Goal: Book appointment/travel/reservation

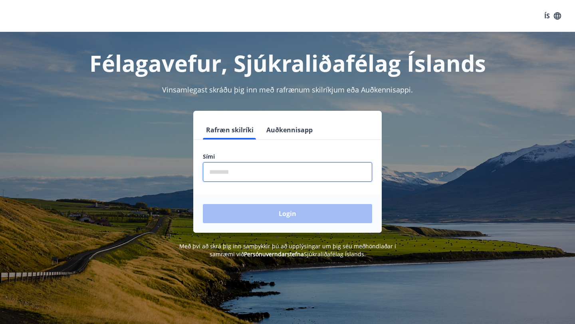
click at [245, 170] on input "phone" at bounding box center [287, 172] width 169 height 20
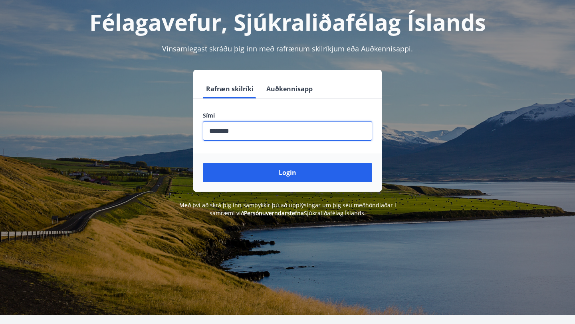
scroll to position [56, 0]
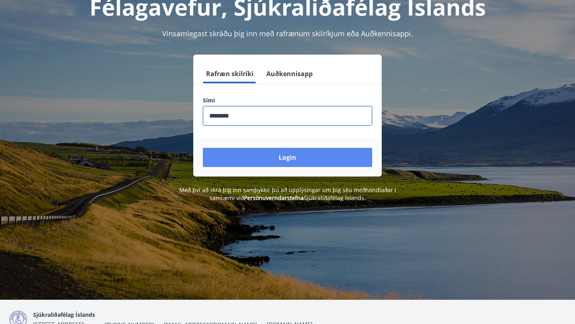
type input "********"
click at [280, 157] on button "Login" at bounding box center [287, 157] width 169 height 19
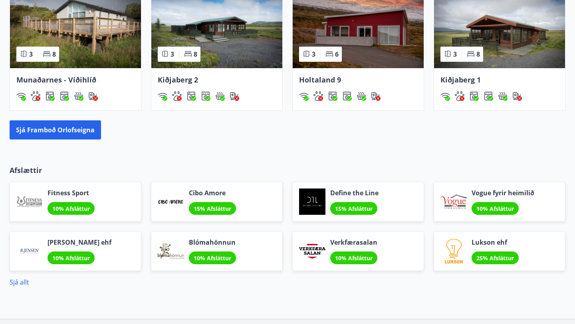
scroll to position [592, 0]
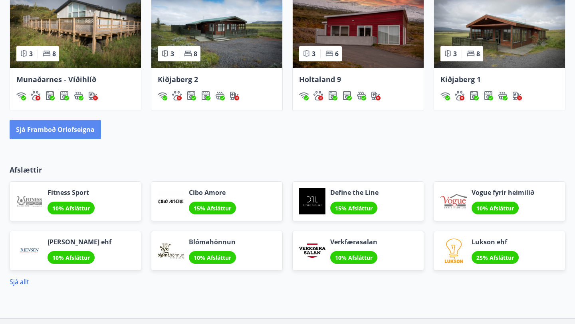
click at [51, 130] on button "Sjá framboð orlofseigna" at bounding box center [55, 129] width 91 height 19
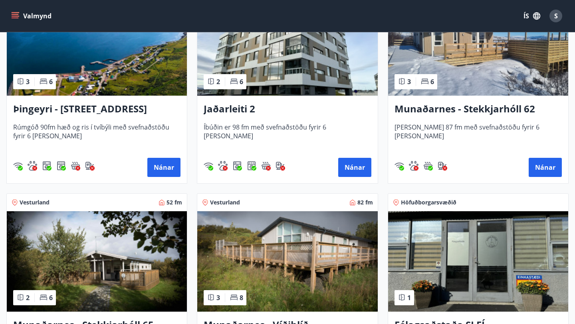
scroll to position [194, 0]
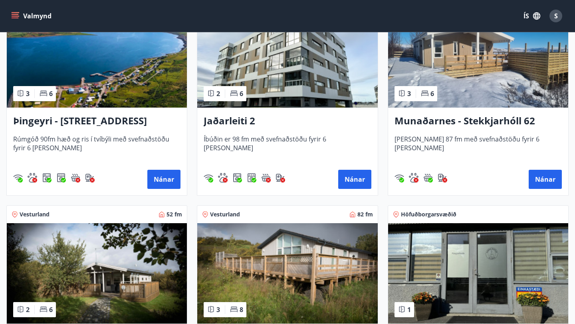
click at [466, 83] on img at bounding box center [478, 57] width 180 height 101
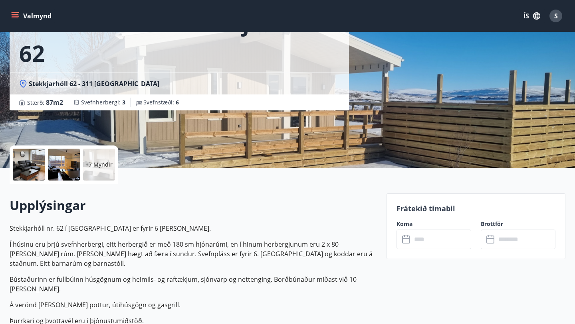
scroll to position [93, 0]
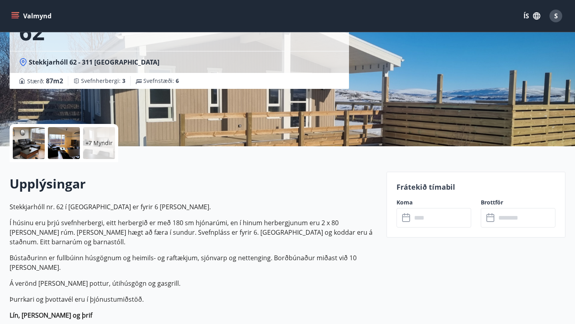
click at [407, 222] on icon at bounding box center [406, 218] width 8 height 8
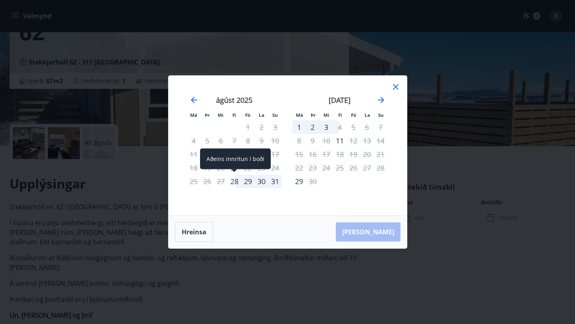
click at [234, 183] on div "28" at bounding box center [234, 182] width 14 height 14
click at [395, 88] on icon at bounding box center [396, 87] width 10 height 10
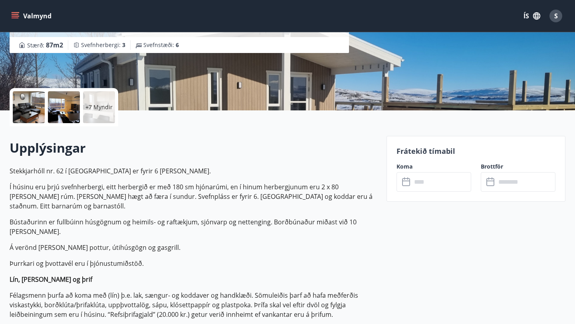
scroll to position [0, 0]
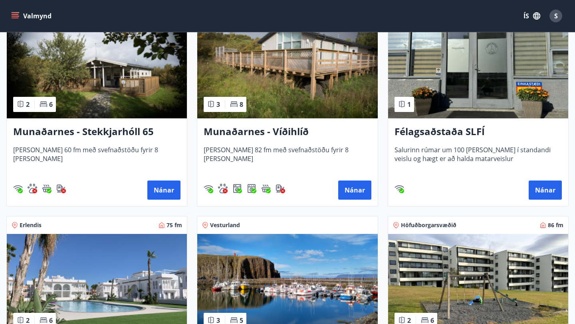
scroll to position [396, 0]
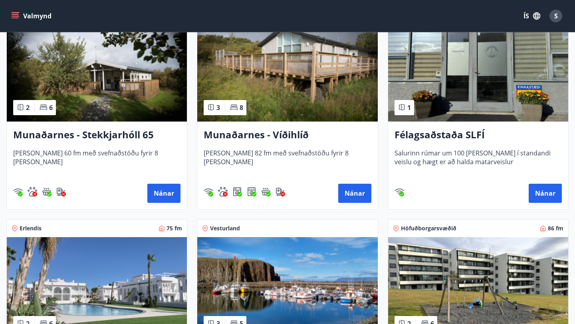
click at [105, 79] on img at bounding box center [97, 71] width 180 height 101
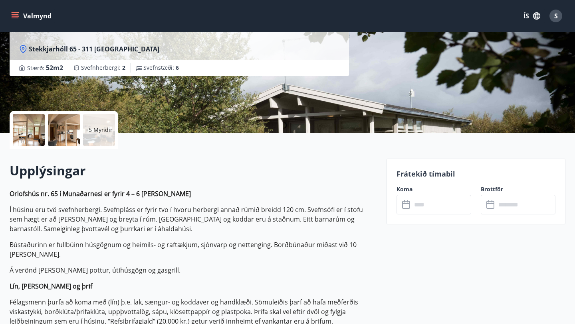
scroll to position [195, 0]
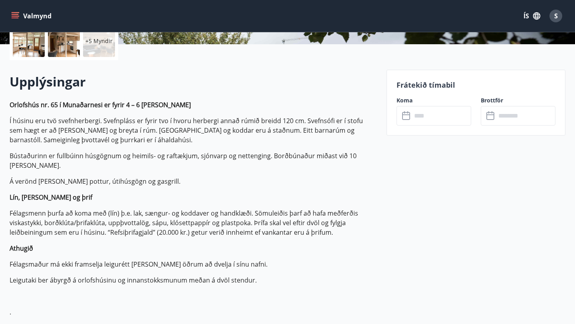
click at [407, 118] on icon at bounding box center [407, 116] width 10 height 10
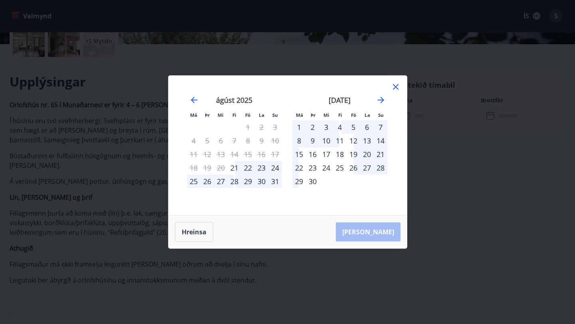
click at [396, 87] on icon at bounding box center [396, 87] width 6 height 6
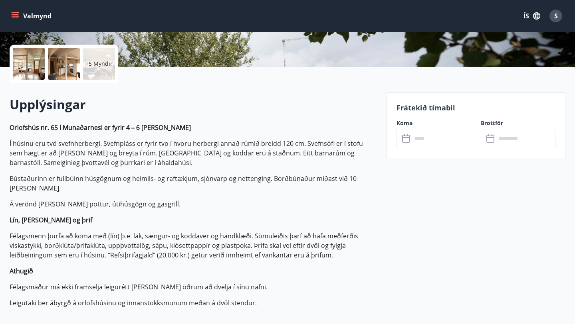
scroll to position [0, 0]
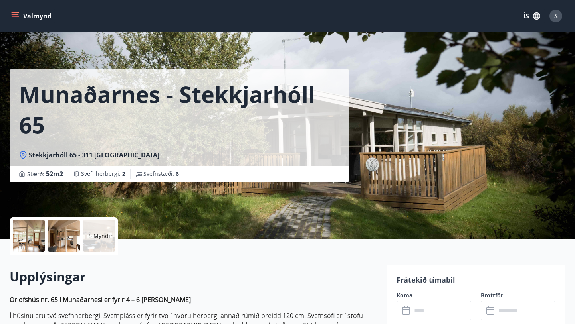
click at [95, 234] on p "+5 Myndir" at bounding box center [98, 236] width 27 height 8
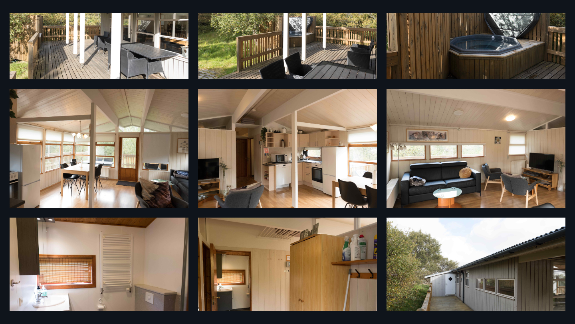
scroll to position [88, 0]
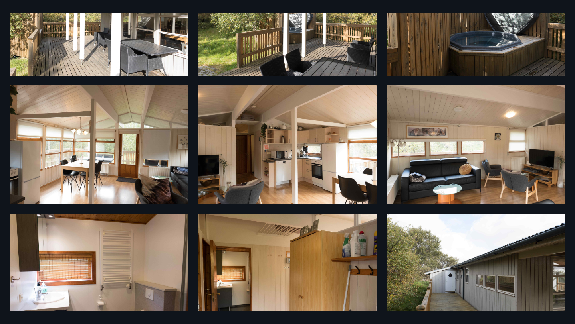
click at [241, 87] on img at bounding box center [287, 144] width 179 height 119
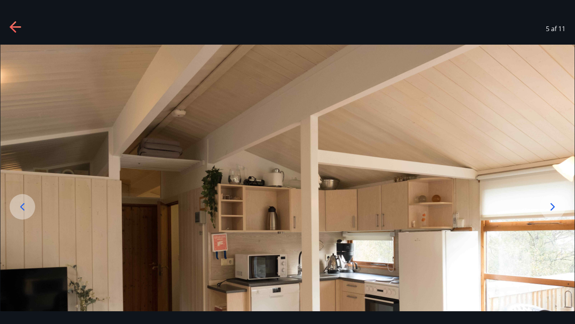
click at [10, 28] on icon at bounding box center [16, 27] width 13 height 13
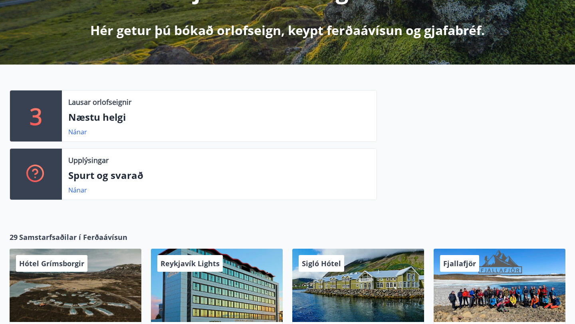
scroll to position [165, 0]
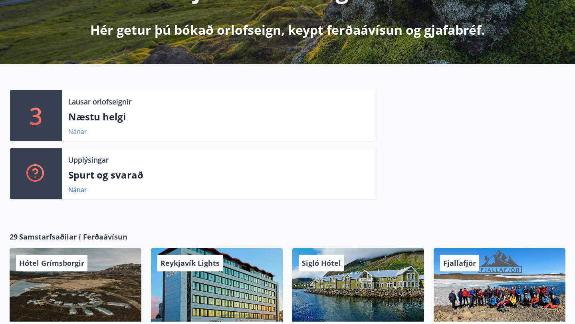
click at [75, 132] on link "Nánar" at bounding box center [77, 131] width 19 height 9
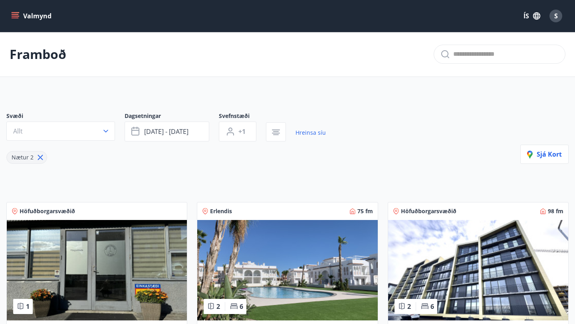
click at [40, 158] on icon at bounding box center [40, 157] width 9 height 9
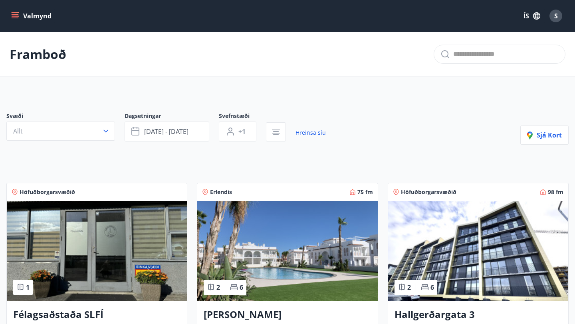
type input "*"
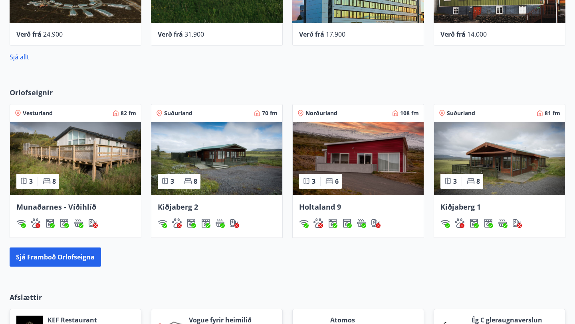
scroll to position [467, 0]
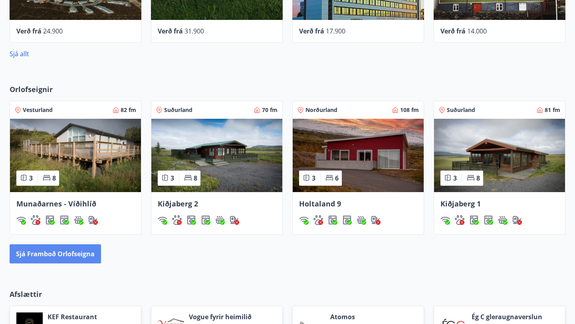
click at [61, 251] on button "Sjá framboð orlofseigna" at bounding box center [55, 254] width 91 height 19
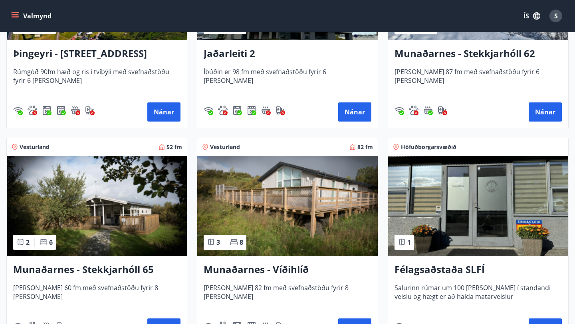
scroll to position [263, 0]
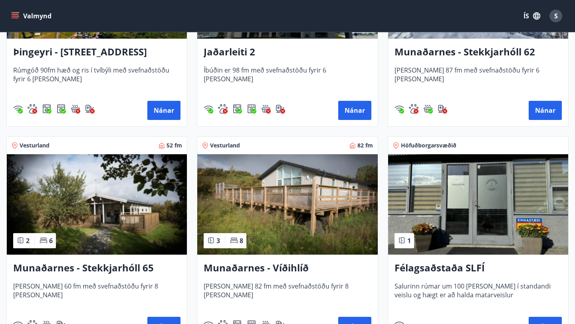
click at [90, 215] on img at bounding box center [97, 204] width 180 height 101
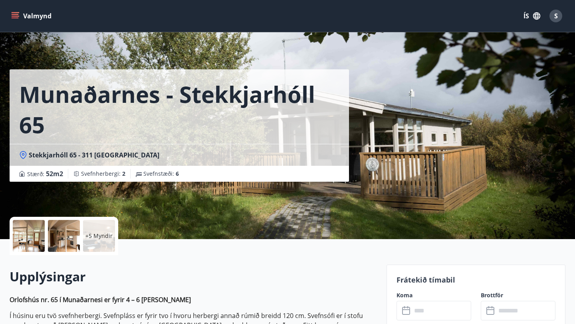
click at [102, 231] on div "+5 Myndir" at bounding box center [99, 236] width 32 height 32
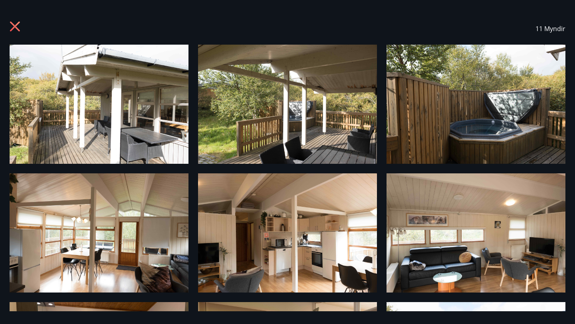
click at [14, 26] on icon at bounding box center [15, 27] width 2 height 2
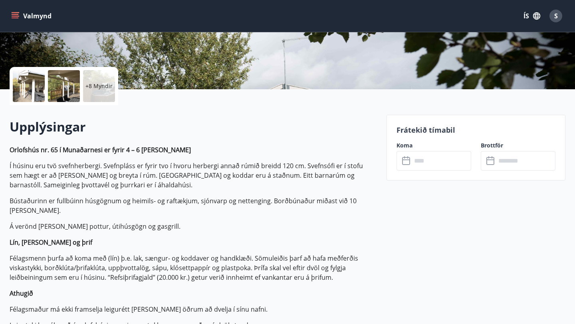
scroll to position [155, 0]
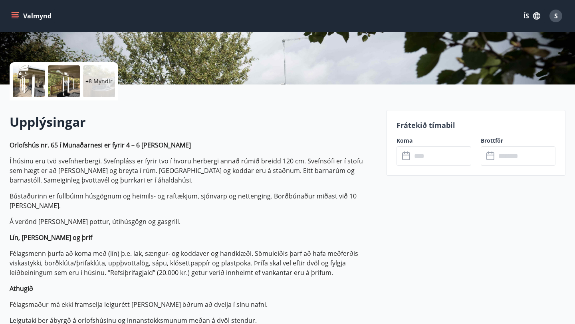
click at [102, 88] on div "+8 Myndir" at bounding box center [99, 81] width 32 height 32
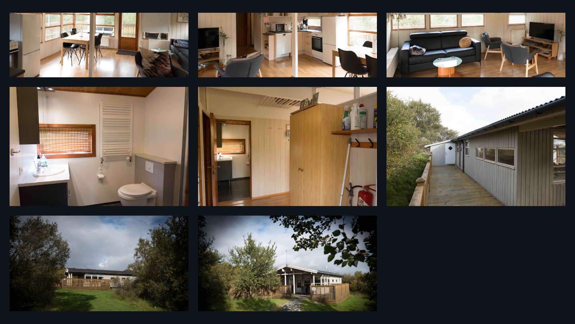
scroll to position [241, 0]
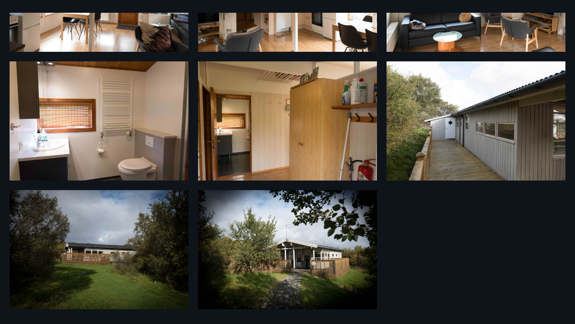
click at [265, 230] on img at bounding box center [287, 249] width 179 height 119
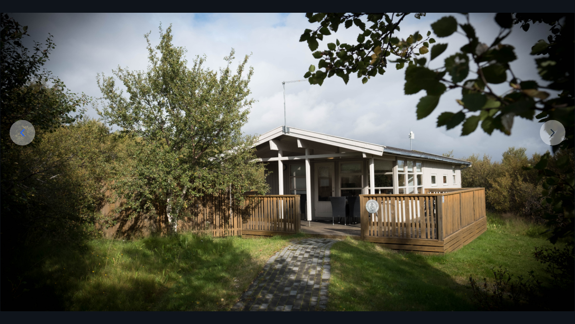
scroll to position [75, 0]
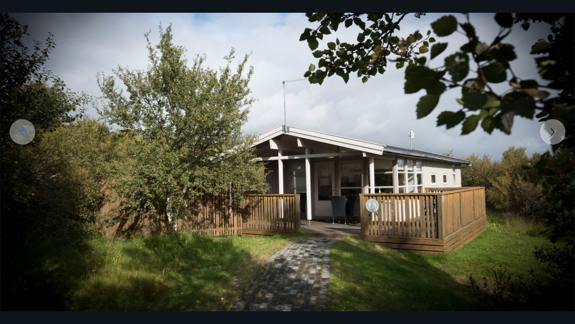
click at [552, 134] on img at bounding box center [287, 161] width 574 height 383
click at [23, 135] on icon at bounding box center [22, 132] width 4 height 8
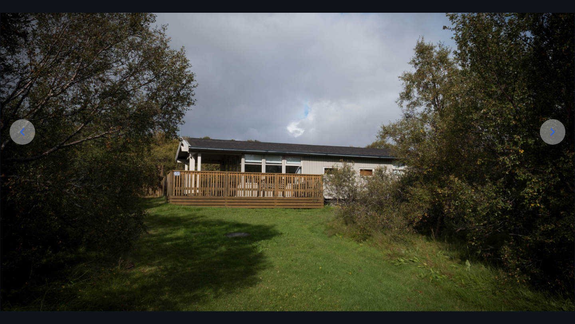
click at [23, 135] on icon at bounding box center [22, 132] width 4 height 8
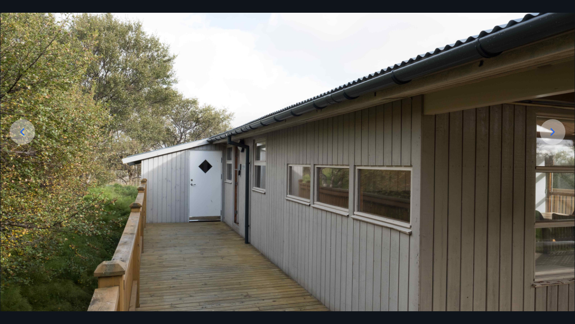
click at [23, 135] on icon at bounding box center [22, 132] width 4 height 8
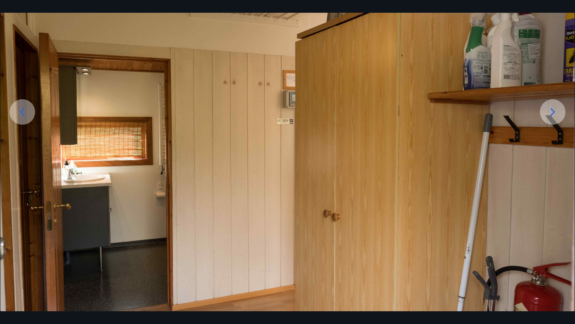
scroll to position [96, 0]
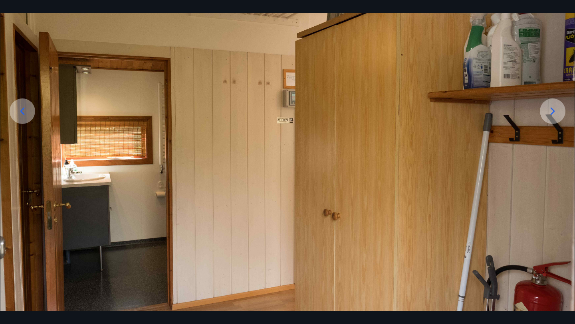
click at [20, 108] on icon at bounding box center [22, 111] width 13 height 13
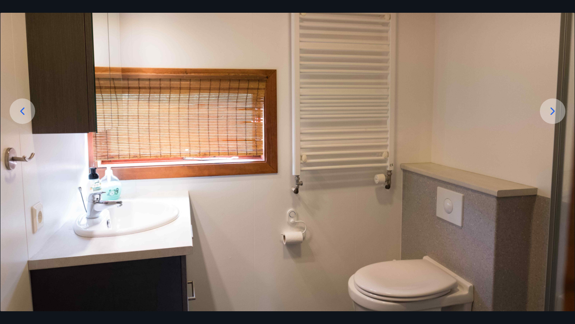
click at [20, 108] on icon at bounding box center [22, 111] width 13 height 13
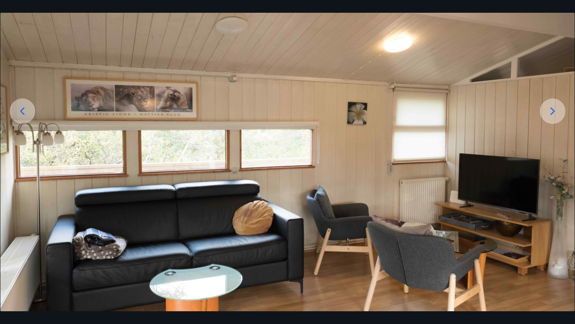
click at [20, 108] on icon at bounding box center [22, 111] width 13 height 13
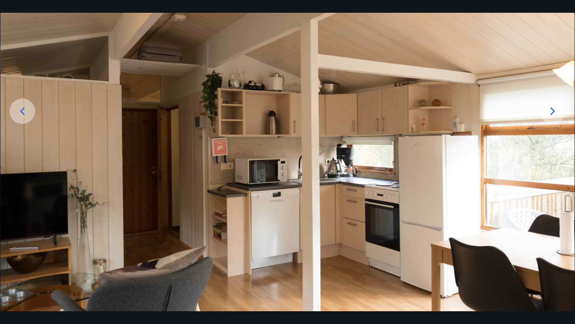
scroll to position [116, 0]
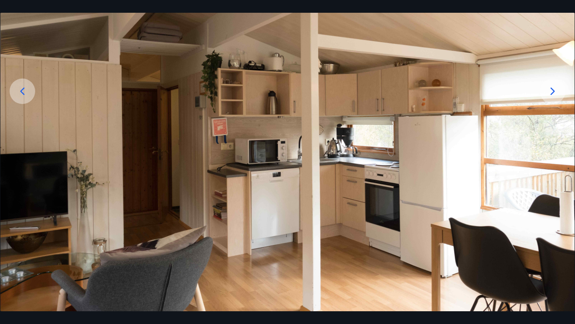
click at [25, 94] on icon at bounding box center [22, 91] width 13 height 13
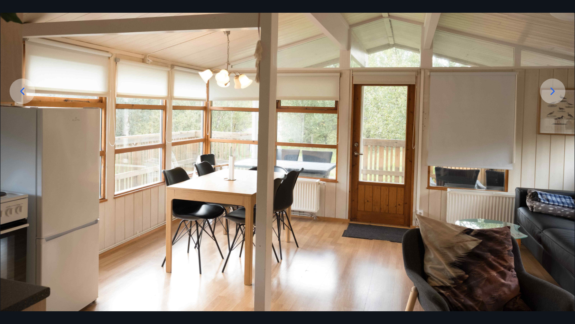
click at [20, 91] on icon at bounding box center [22, 91] width 4 height 8
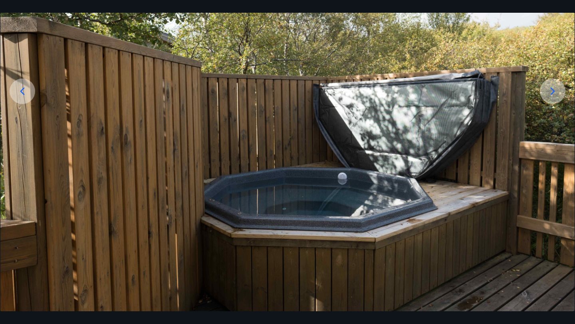
click at [20, 92] on icon at bounding box center [22, 91] width 13 height 13
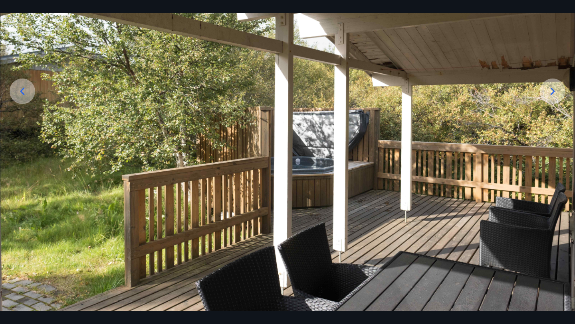
click at [20, 89] on icon at bounding box center [22, 91] width 13 height 13
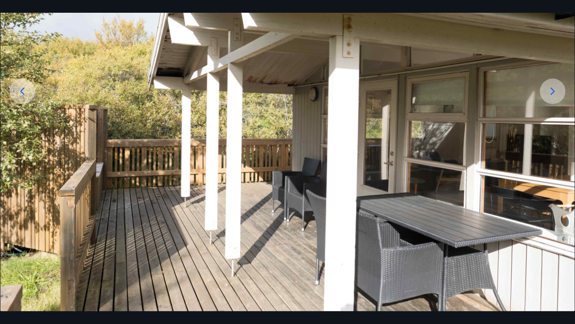
click at [20, 91] on icon at bounding box center [22, 91] width 13 height 13
click at [22, 89] on icon at bounding box center [22, 91] width 4 height 8
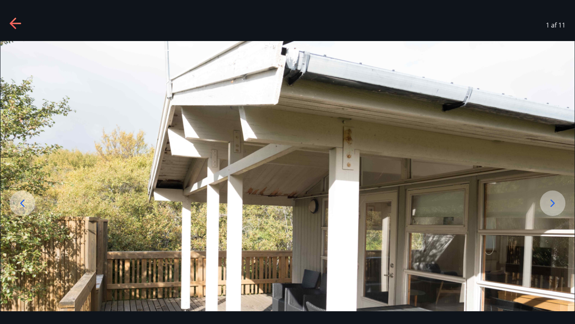
scroll to position [0, 0]
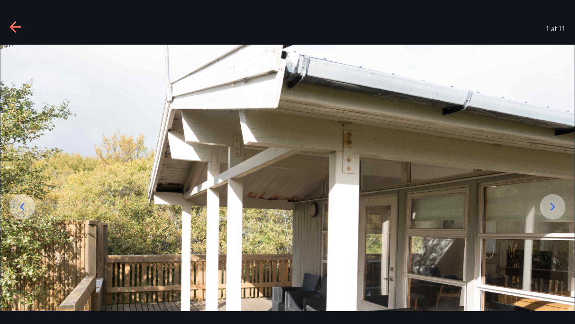
click at [18, 205] on icon at bounding box center [22, 207] width 13 height 13
click at [552, 209] on icon at bounding box center [552, 207] width 4 height 8
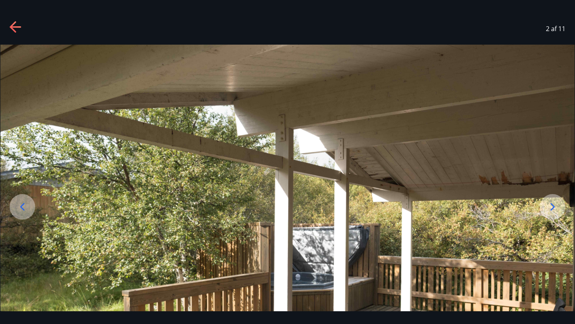
click at [552, 209] on icon at bounding box center [552, 207] width 4 height 8
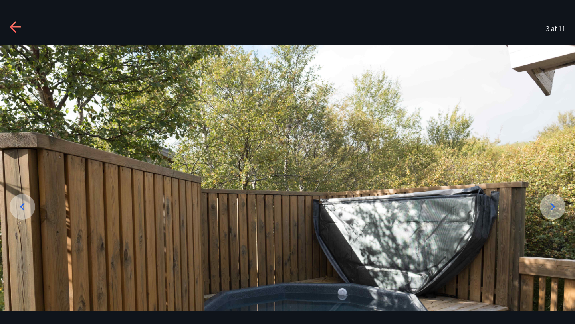
click at [24, 210] on icon at bounding box center [22, 207] width 4 height 8
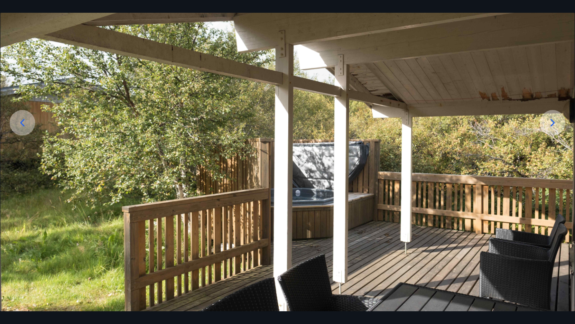
scroll to position [116, 0]
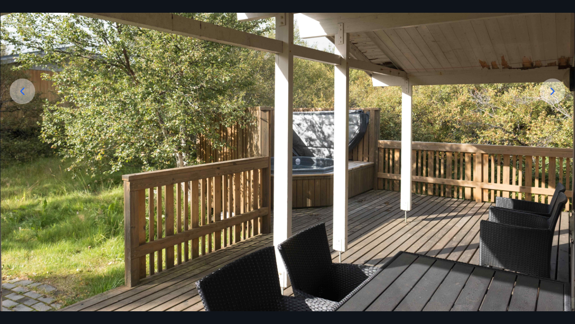
click at [553, 90] on icon at bounding box center [552, 91] width 4 height 8
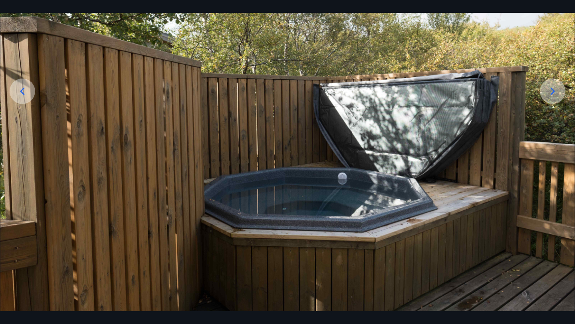
click at [553, 89] on icon at bounding box center [552, 91] width 4 height 8
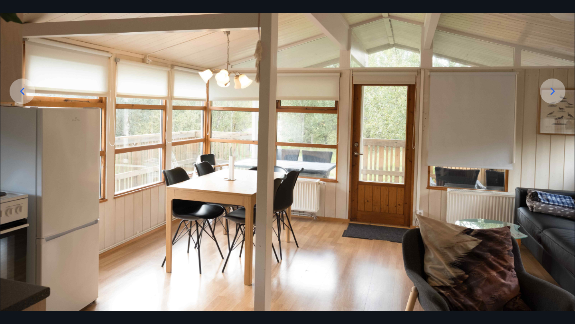
click at [553, 89] on icon at bounding box center [552, 91] width 4 height 8
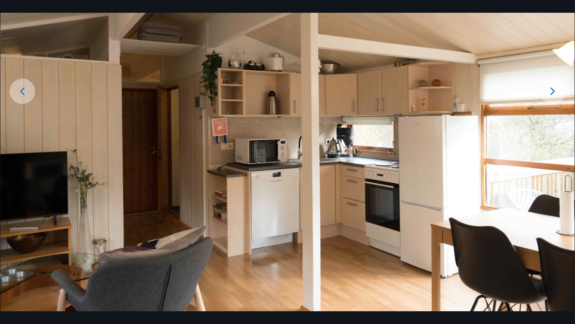
click at [555, 91] on icon at bounding box center [552, 91] width 13 height 13
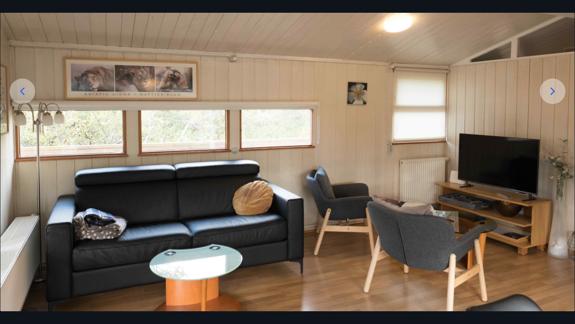
click at [553, 91] on icon at bounding box center [552, 91] width 4 height 8
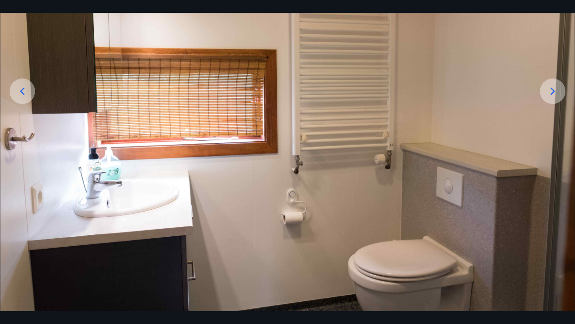
click at [553, 91] on icon at bounding box center [552, 91] width 4 height 8
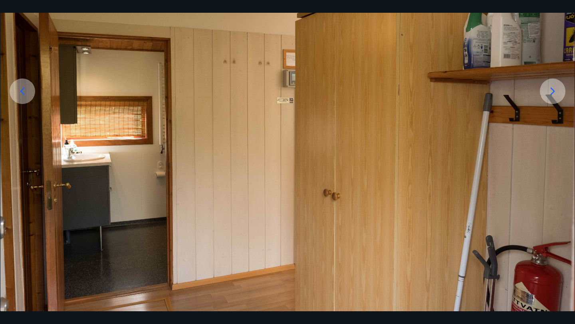
click at [553, 91] on icon at bounding box center [552, 91] width 4 height 8
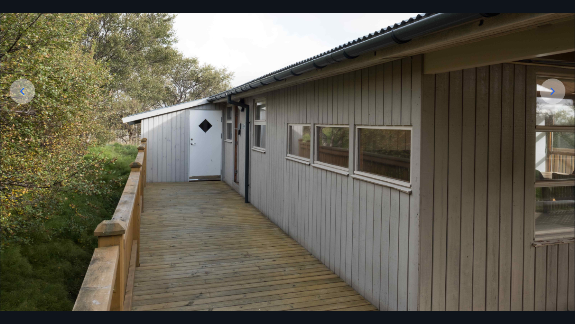
click at [553, 91] on icon at bounding box center [552, 91] width 4 height 8
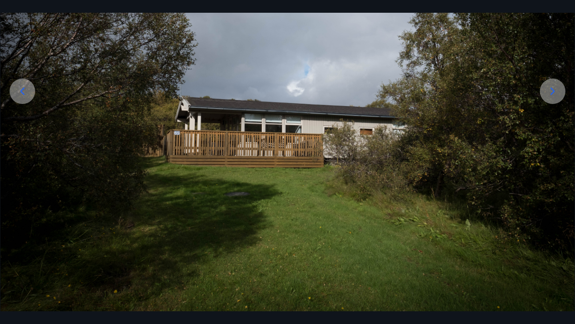
click at [574, 173] on div at bounding box center [287, 120] width 575 height 383
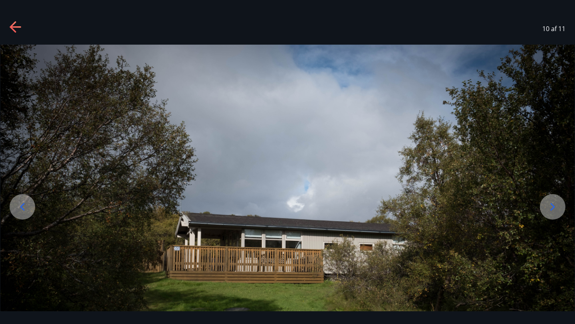
click at [13, 29] on icon at bounding box center [13, 26] width 6 height 11
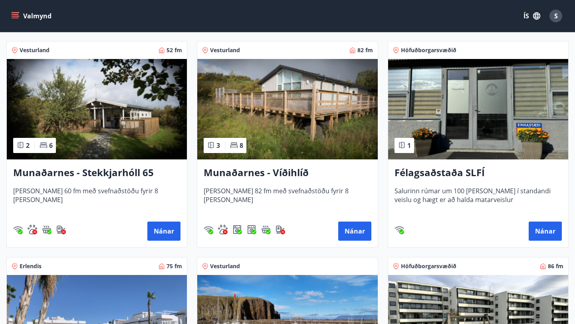
scroll to position [365, 0]
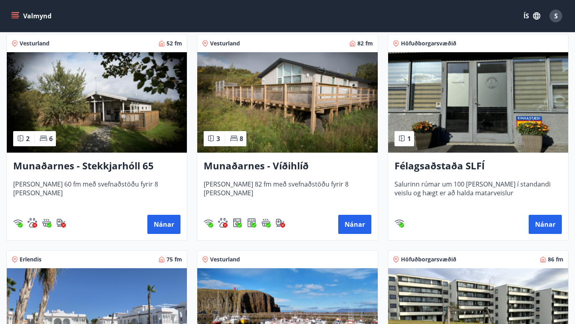
click at [93, 112] on img at bounding box center [97, 102] width 180 height 101
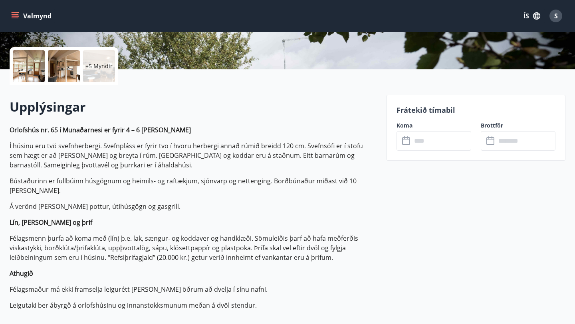
scroll to position [173, 0]
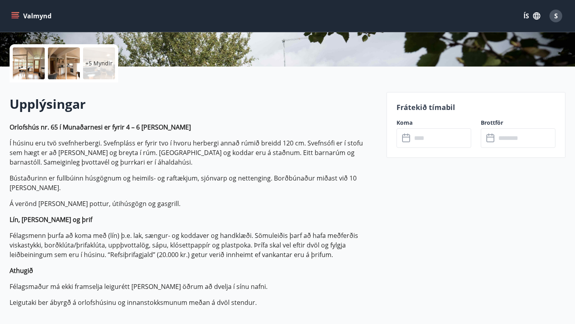
click at [407, 139] on icon at bounding box center [407, 139] width 10 height 10
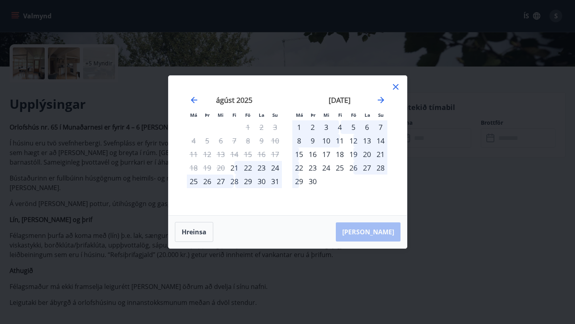
click at [396, 88] on icon at bounding box center [396, 87] width 6 height 6
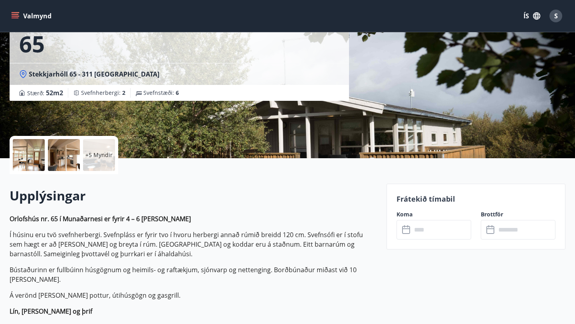
scroll to position [0, 0]
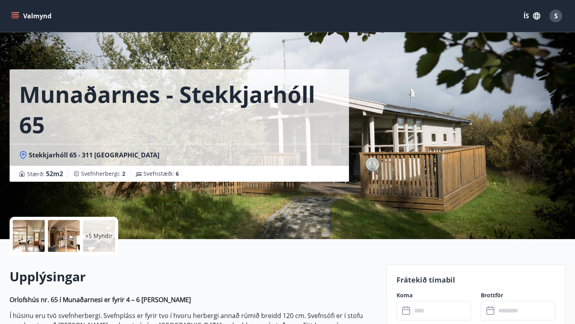
click at [22, 155] on icon at bounding box center [23, 155] width 8 height 8
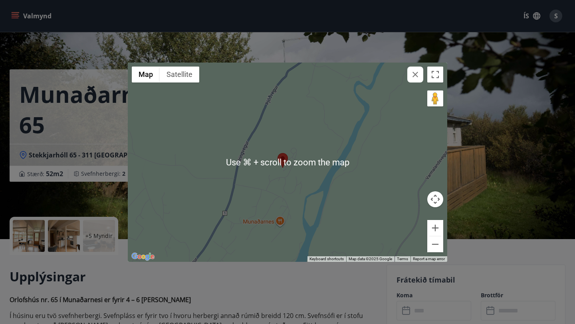
click at [277, 153] on area at bounding box center [277, 153] width 0 height 0
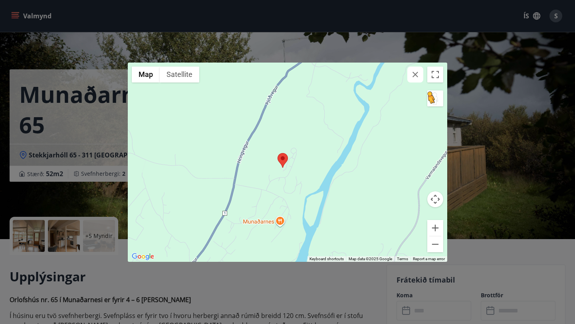
click at [431, 101] on button "Drag Pegman onto the map to open Street View" at bounding box center [435, 99] width 16 height 16
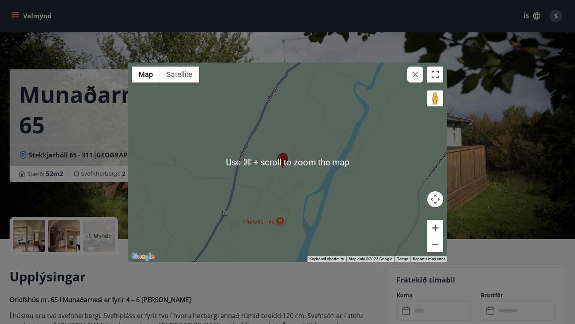
click at [435, 228] on button "Zoom in" at bounding box center [435, 228] width 16 height 16
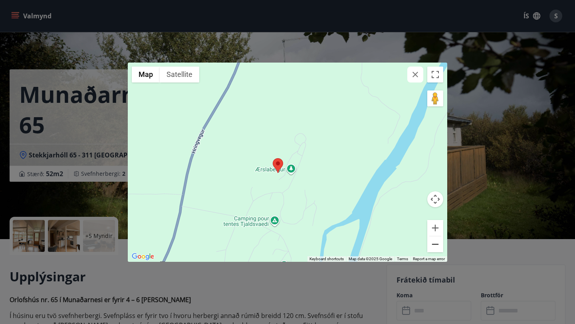
click at [436, 245] on button "Zoom out" at bounding box center [435, 245] width 16 height 16
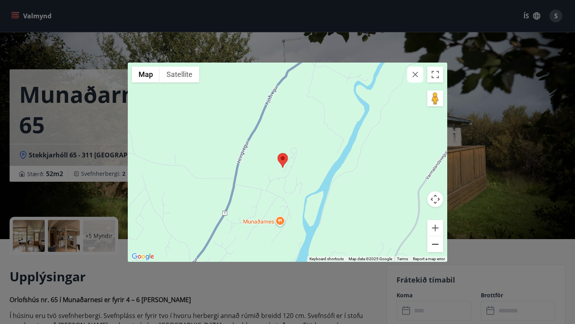
click at [436, 245] on button "Zoom out" at bounding box center [435, 245] width 16 height 16
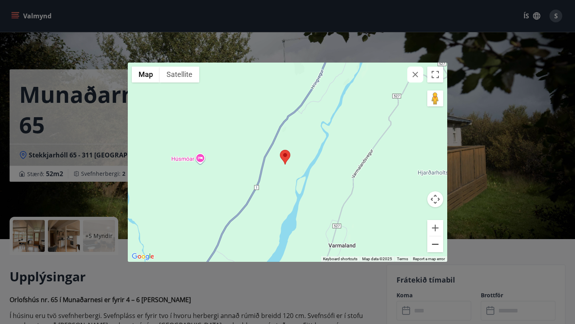
click at [436, 245] on button "Zoom out" at bounding box center [435, 245] width 16 height 16
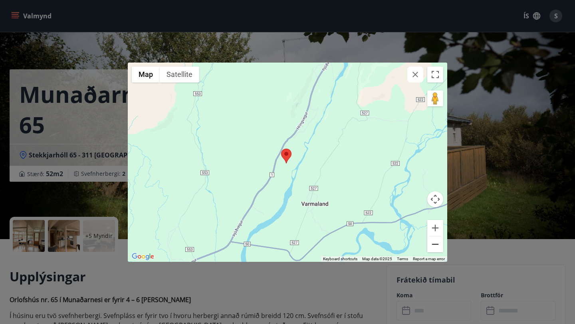
click at [436, 245] on button "Zoom out" at bounding box center [435, 245] width 16 height 16
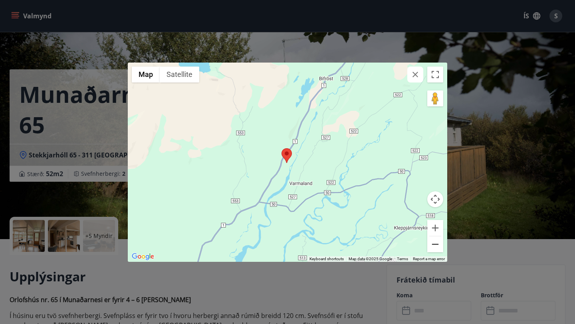
click at [437, 246] on button "Zoom out" at bounding box center [435, 245] width 16 height 16
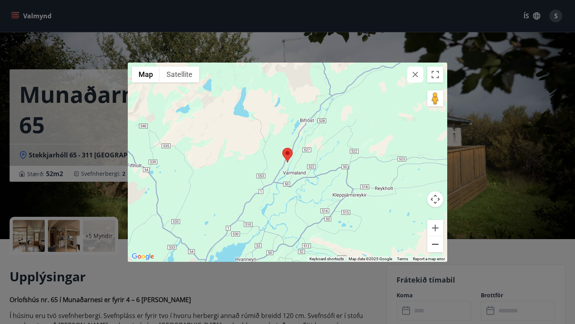
click at [437, 246] on button "Zoom out" at bounding box center [435, 245] width 16 height 16
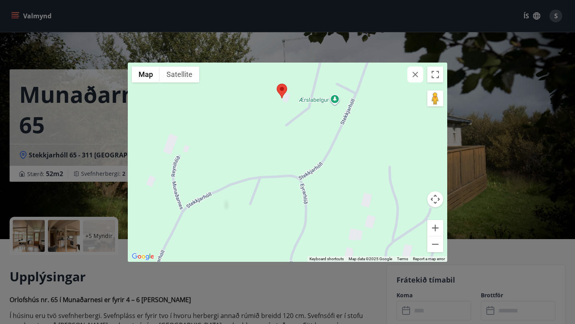
click at [336, 104] on div at bounding box center [287, 163] width 319 height 200
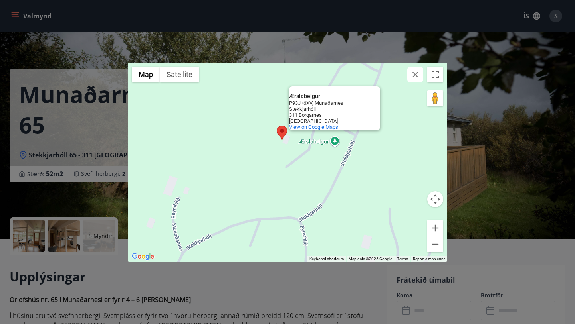
click at [323, 162] on div "Ærslabelgur Ærslabelgur P93J+6XV, Munaðarnes [STREET_ADDRESS] View on Google Ma…" at bounding box center [287, 163] width 319 height 200
click at [335, 146] on div "Ærslabelgur Ærslabelgur P93J+6XV, Munaðarnes [STREET_ADDRESS] View on Google Ma…" at bounding box center [287, 163] width 319 height 200
click at [277, 126] on area at bounding box center [277, 126] width 0 height 0
click at [415, 78] on icon "button" at bounding box center [415, 75] width 10 height 10
click at [413, 75] on icon "button" at bounding box center [415, 75] width 10 height 10
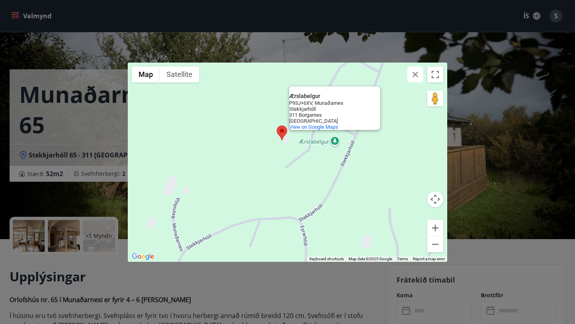
click at [513, 161] on div "← Move left → Move right ↑ Move up ↓ Move down + Zoom in - Zoom out Home Jump l…" at bounding box center [287, 162] width 575 height 324
click at [491, 181] on div "← Move left → Move right ↑ Move up ↓ Move down + Zoom in - Zoom out Home Jump l…" at bounding box center [287, 162] width 575 height 324
click at [418, 78] on icon "button" at bounding box center [415, 75] width 10 height 10
click at [417, 74] on icon "button" at bounding box center [415, 75] width 10 height 10
click at [414, 76] on icon "button" at bounding box center [415, 75] width 10 height 10
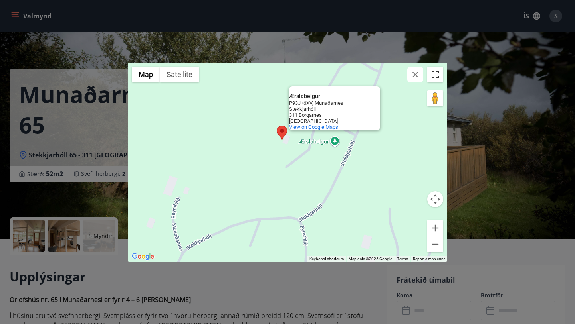
click at [435, 77] on button "Toggle fullscreen view" at bounding box center [435, 75] width 16 height 16
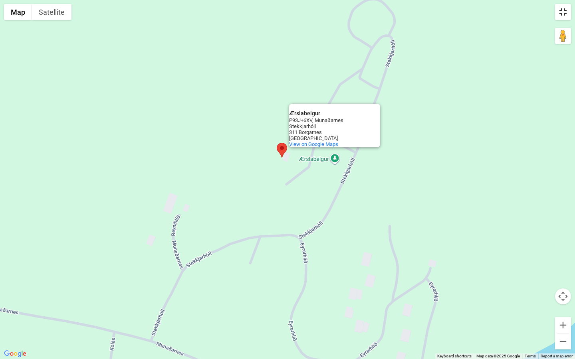
click at [562, 13] on button "Toggle fullscreen view" at bounding box center [563, 12] width 16 height 16
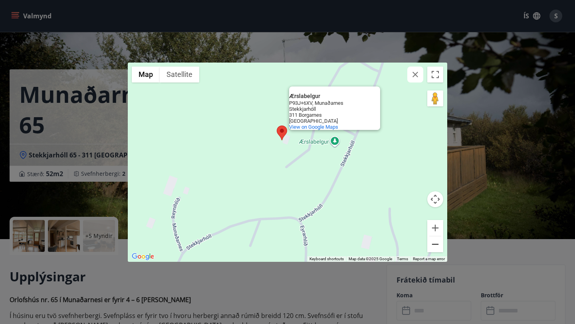
click at [434, 248] on button "Zoom out" at bounding box center [435, 245] width 16 height 16
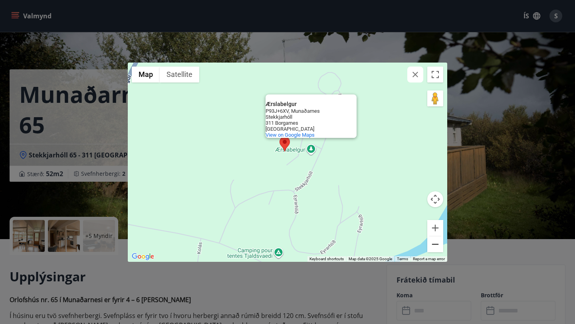
click at [434, 248] on button "Zoom out" at bounding box center [435, 245] width 16 height 16
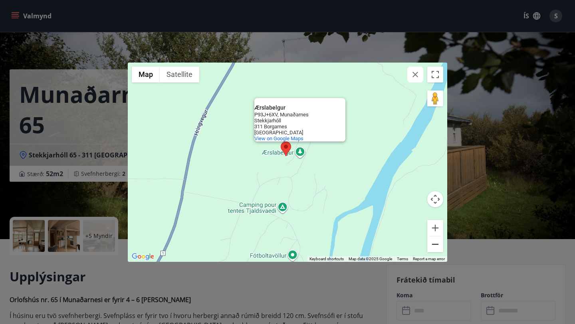
click at [434, 248] on button "Zoom out" at bounding box center [435, 245] width 16 height 16
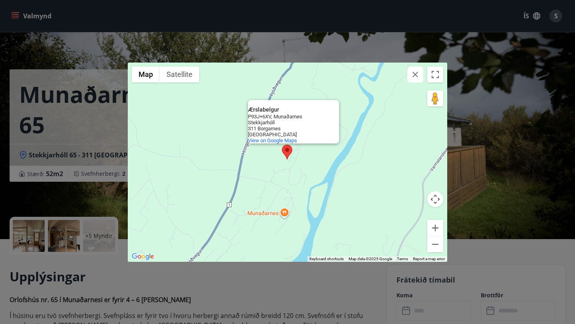
click at [533, 163] on div "← Move left → Move right ↑ Move up ↓ Move down + Zoom in - Zoom out Home Jump l…" at bounding box center [287, 162] width 575 height 324
click at [100, 52] on div "← Move left → Move right ↑ Move up ↓ Move down + Zoom in - Zoom out Home Jump l…" at bounding box center [287, 162] width 575 height 324
click at [412, 75] on icon "button" at bounding box center [415, 75] width 10 height 10
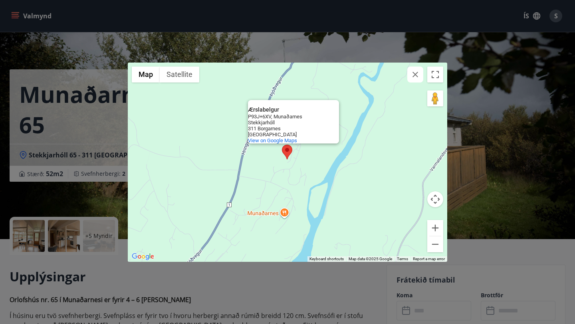
click at [412, 75] on icon "button" at bounding box center [415, 75] width 10 height 10
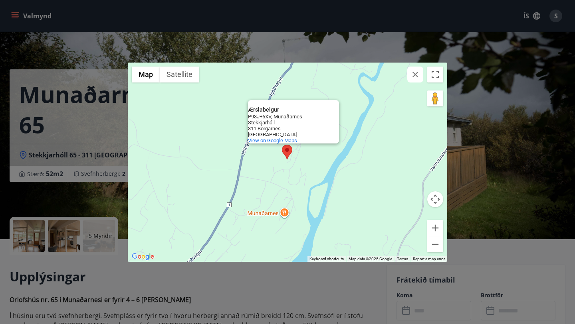
click at [417, 72] on icon "button" at bounding box center [415, 75] width 6 height 6
click at [486, 85] on div "← Move left → Move right ↑ Move up ↓ Move down + Zoom in - Zoom out Home Jump l…" at bounding box center [287, 162] width 575 height 324
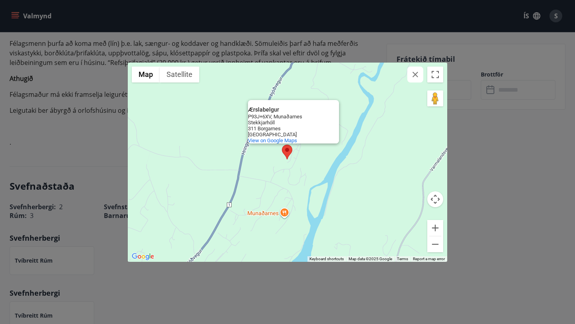
scroll to position [467, 0]
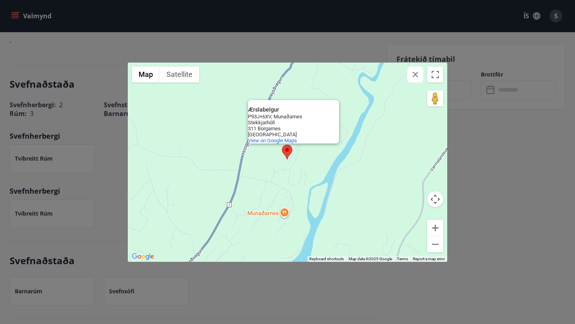
click at [416, 75] on icon "button" at bounding box center [415, 75] width 10 height 10
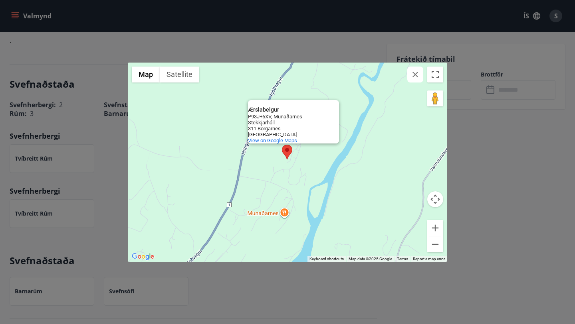
click at [416, 75] on icon "button" at bounding box center [415, 75] width 10 height 10
click at [413, 75] on icon "button" at bounding box center [415, 75] width 10 height 10
click at [436, 245] on button "Zoom out" at bounding box center [435, 245] width 16 height 16
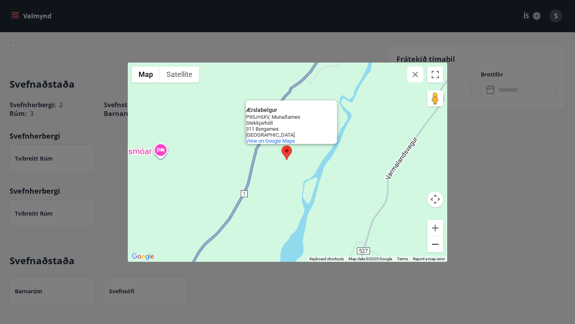
click at [436, 245] on button "Zoom out" at bounding box center [435, 245] width 16 height 16
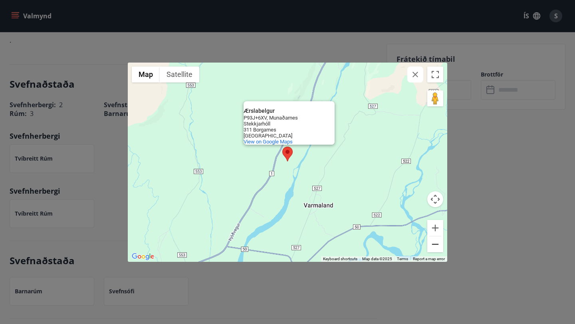
click at [436, 245] on button "Zoom out" at bounding box center [435, 245] width 16 height 16
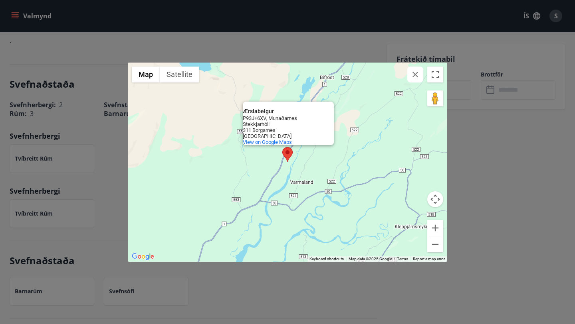
click at [414, 73] on icon "button" at bounding box center [415, 75] width 10 height 10
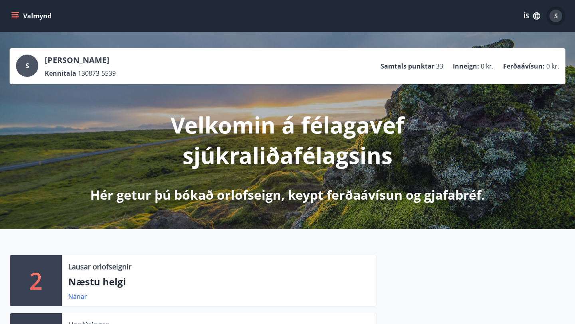
click at [557, 18] on span "S" at bounding box center [556, 16] width 4 height 9
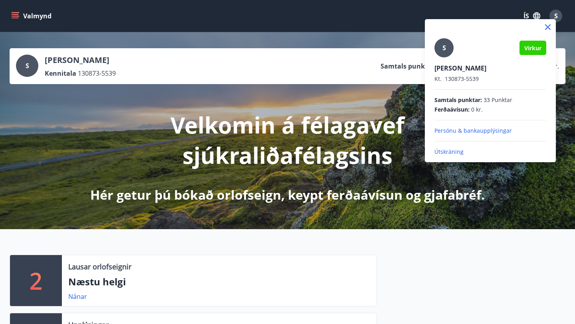
click at [457, 150] on p "Útskráning" at bounding box center [490, 152] width 112 height 8
